Goal: Navigation & Orientation: Find specific page/section

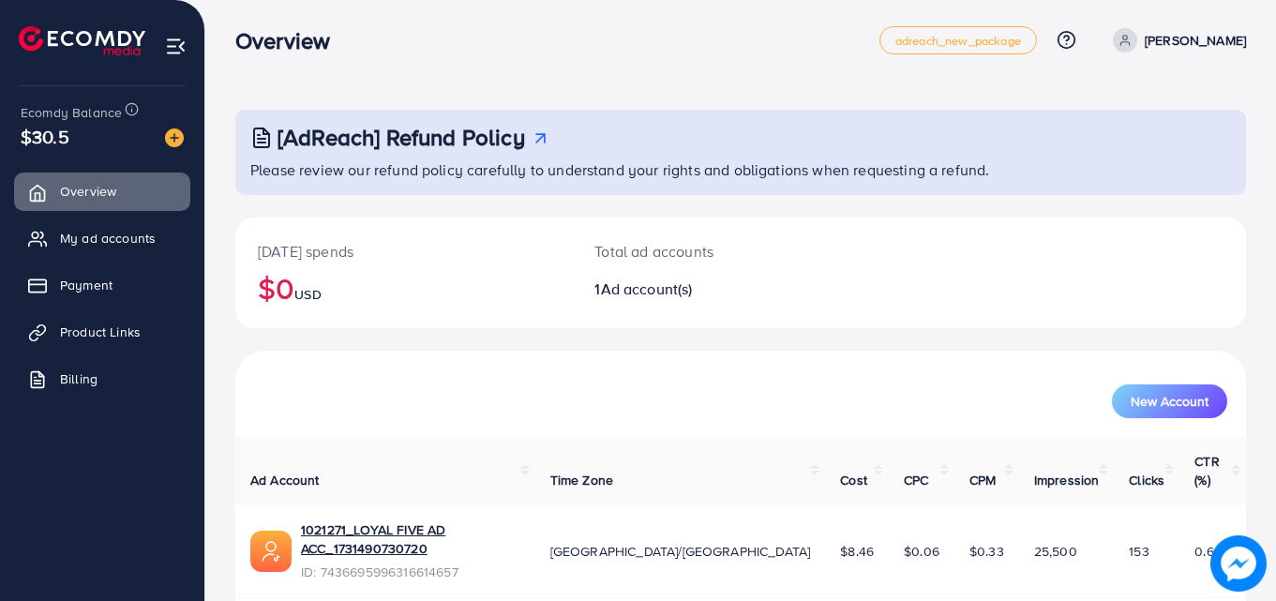
scroll to position [44, 0]
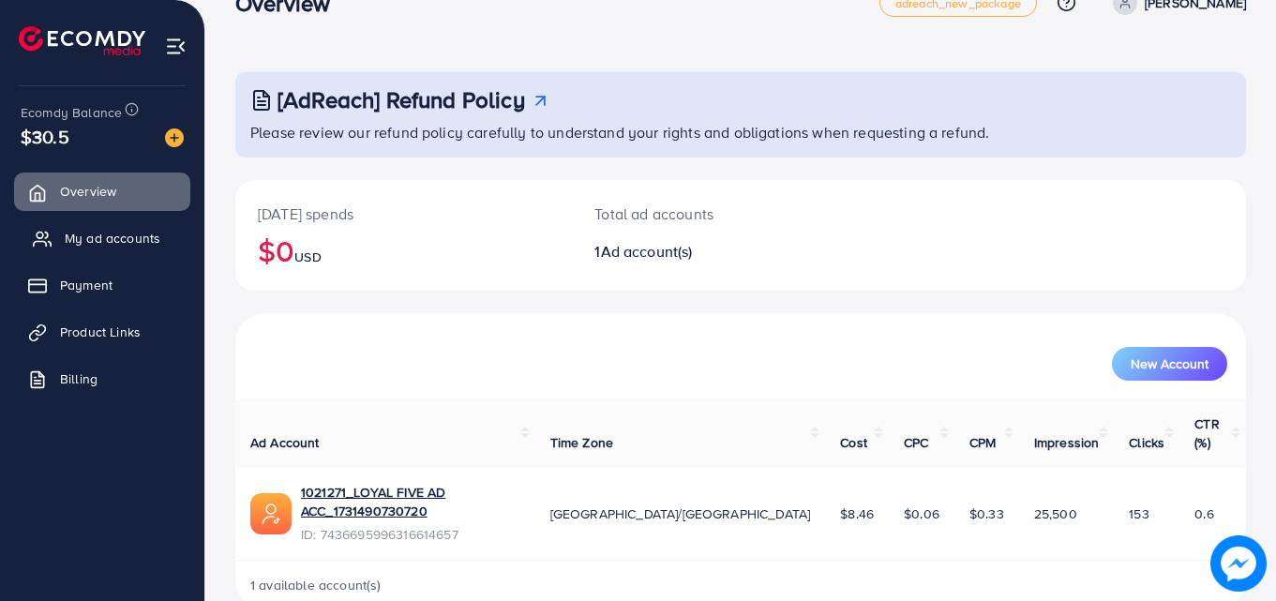
click at [55, 239] on link "My ad accounts" at bounding box center [102, 238] width 176 height 38
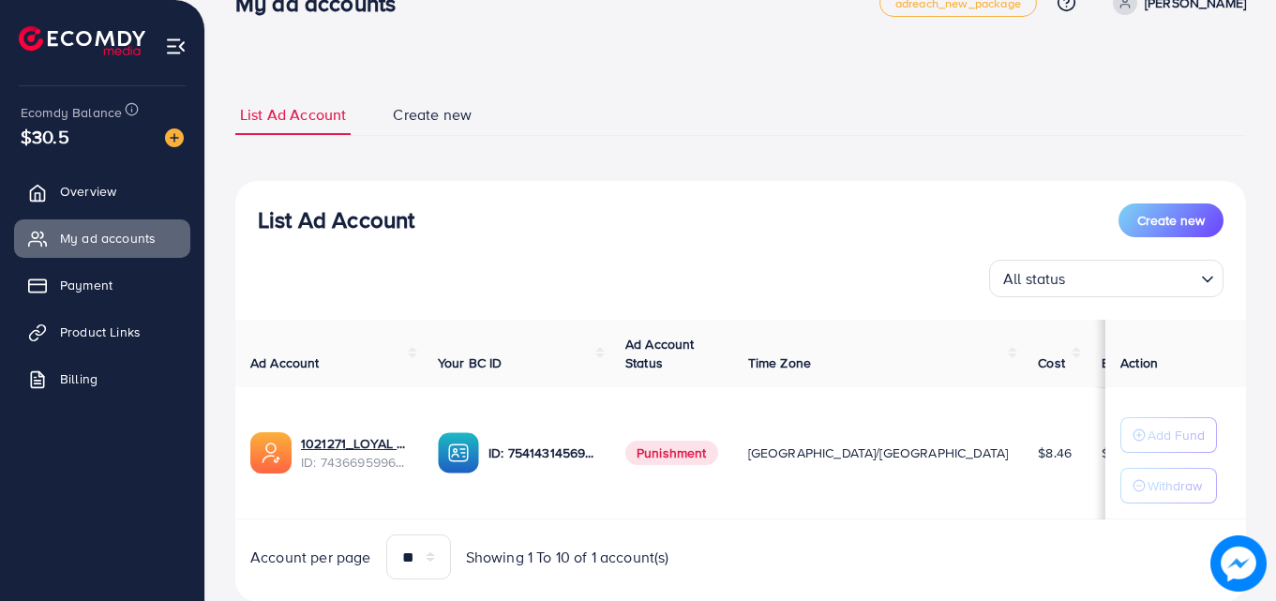
scroll to position [98, 0]
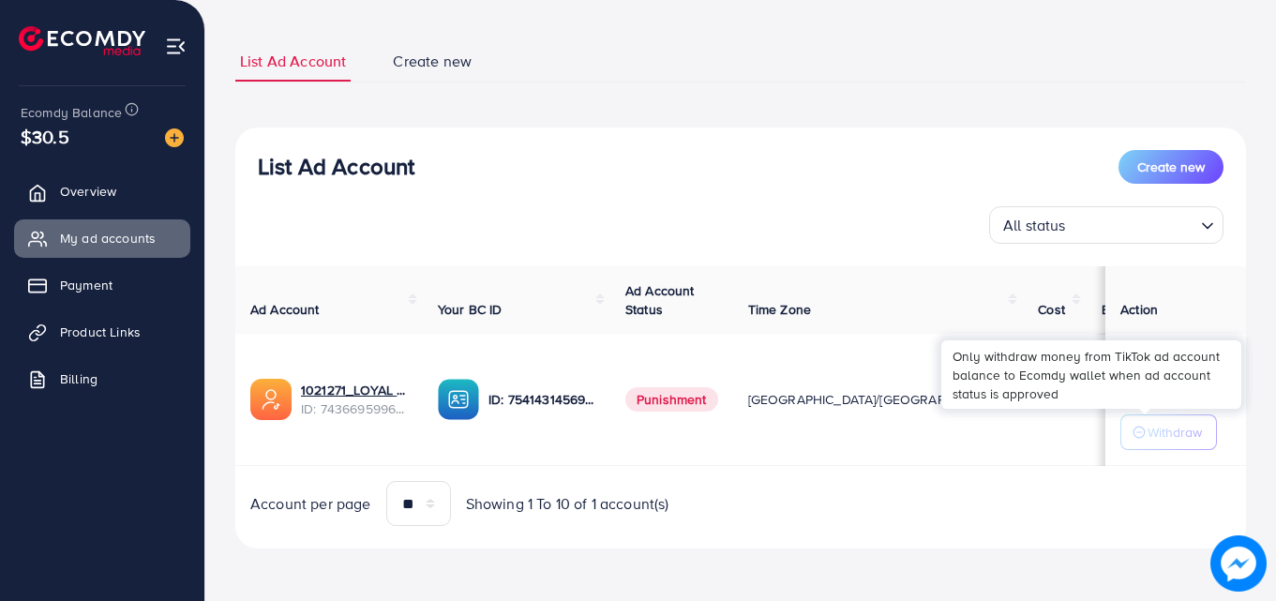
click at [1153, 422] on p "Withdraw" at bounding box center [1175, 432] width 54 height 23
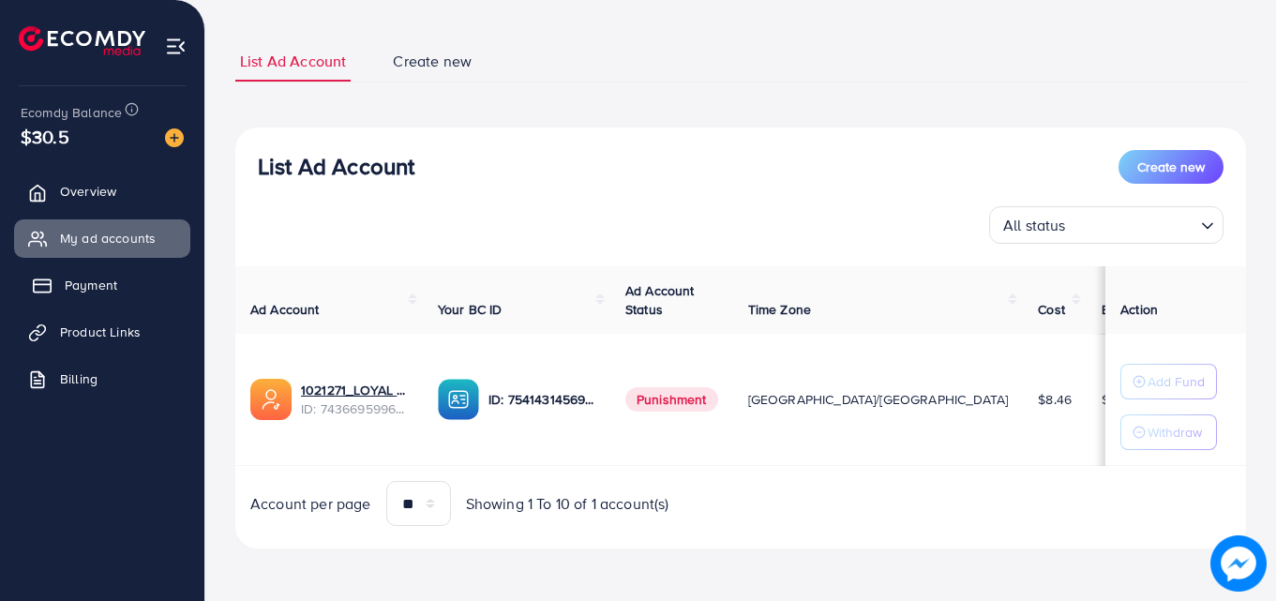
click at [103, 283] on span "Payment" at bounding box center [91, 285] width 53 height 19
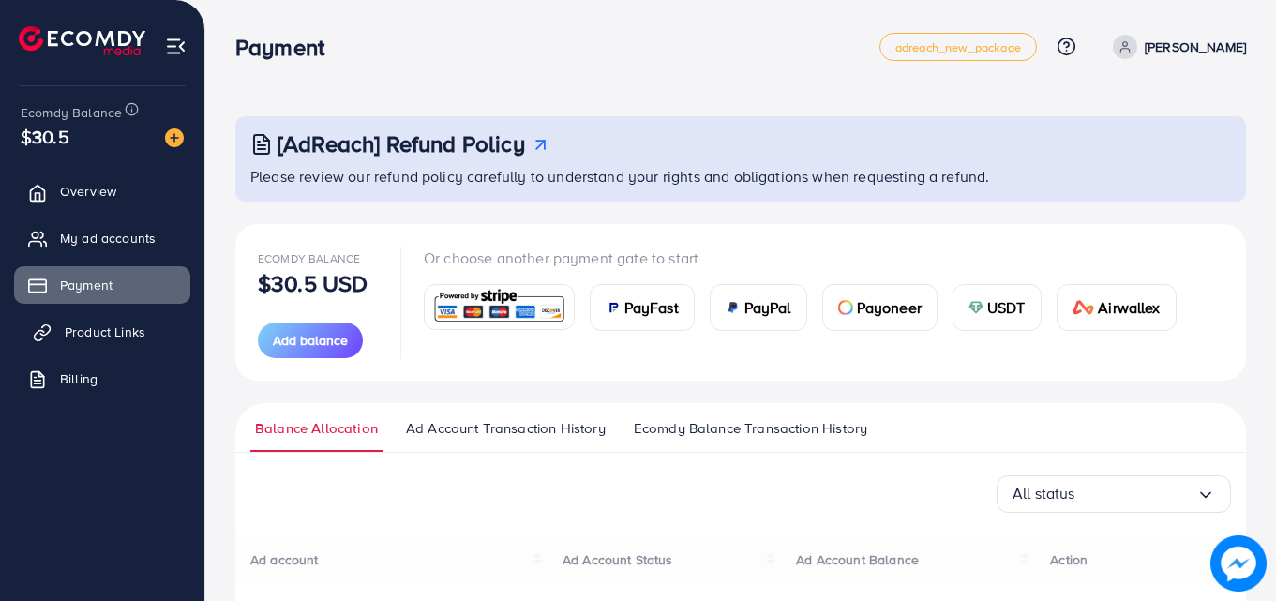
click at [109, 330] on span "Product Links" at bounding box center [105, 332] width 81 height 19
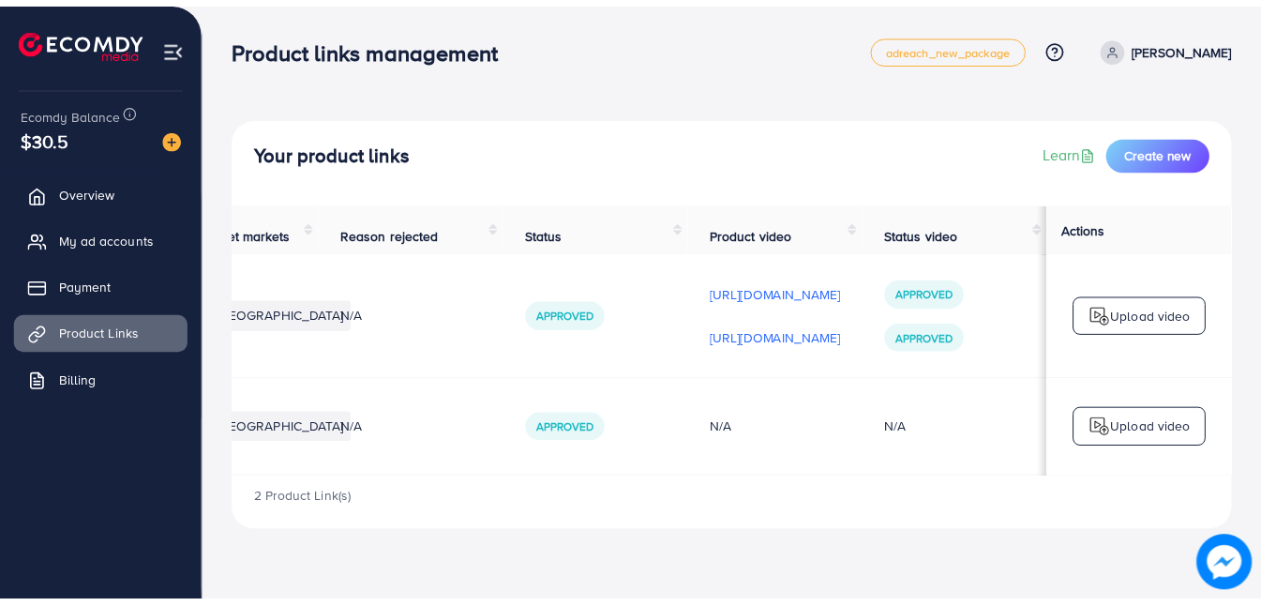
scroll to position [0, 470]
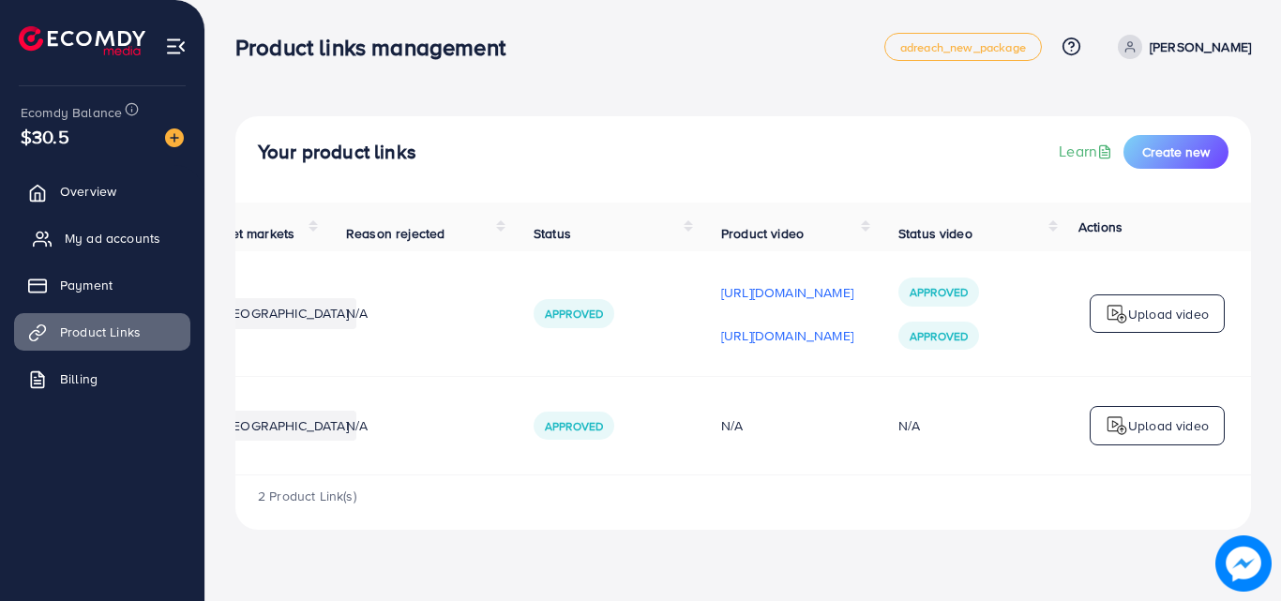
click at [71, 237] on span "My ad accounts" at bounding box center [113, 238] width 96 height 19
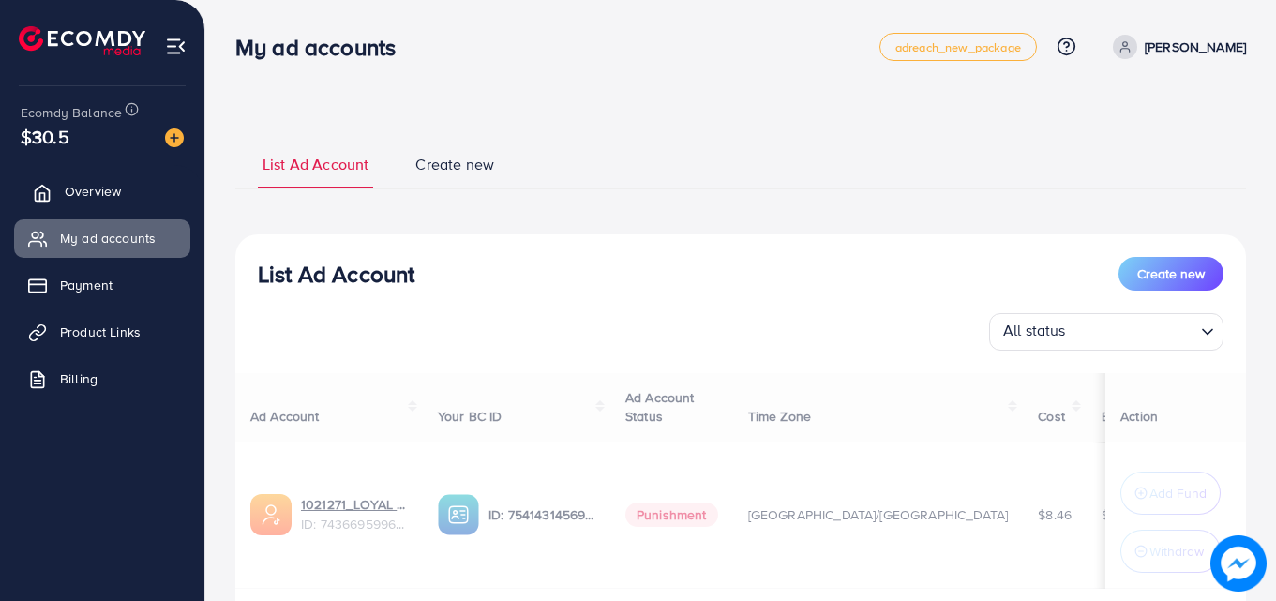
click at [119, 202] on link "Overview" at bounding box center [102, 192] width 176 height 38
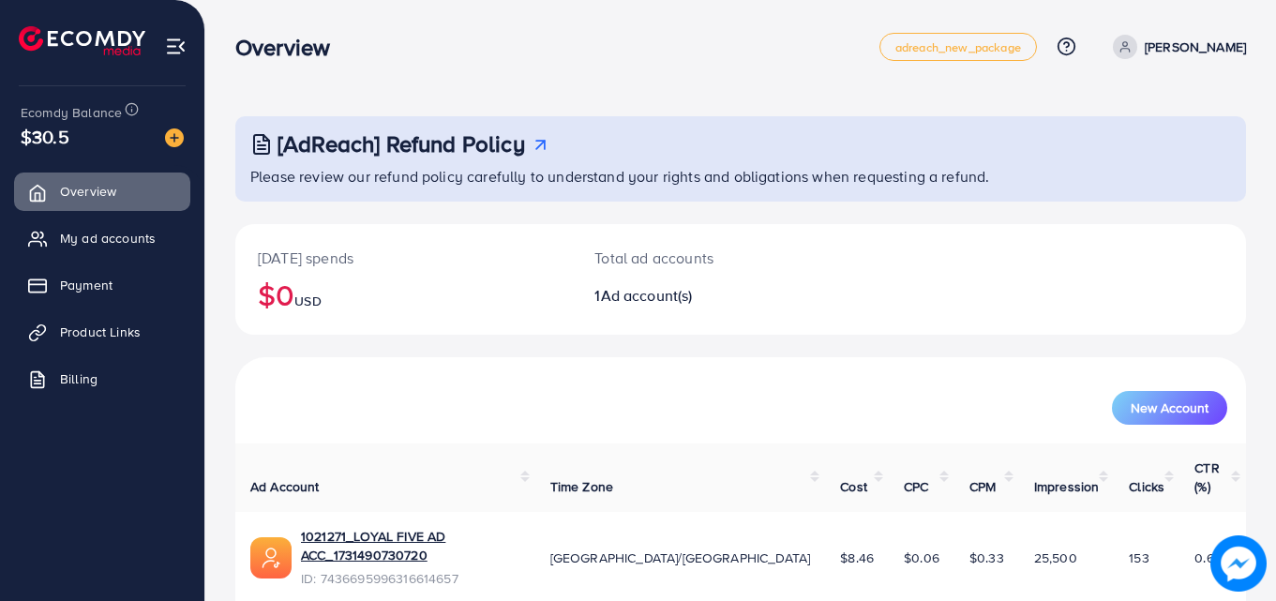
drag, startPoint x: 1280, startPoint y: 216, endPoint x: 864, endPoint y: 173, distance: 417.5
click at [864, 173] on p "Please review our refund policy carefully to understand your rights and obligat…" at bounding box center [742, 176] width 985 height 23
